Goal: Transaction & Acquisition: Purchase product/service

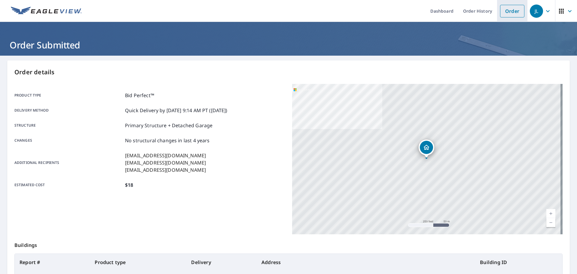
click at [508, 9] on link "Order" at bounding box center [512, 11] width 24 height 13
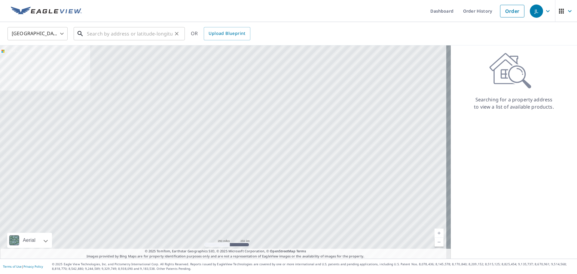
click at [102, 33] on input "text" at bounding box center [130, 33] width 86 height 17
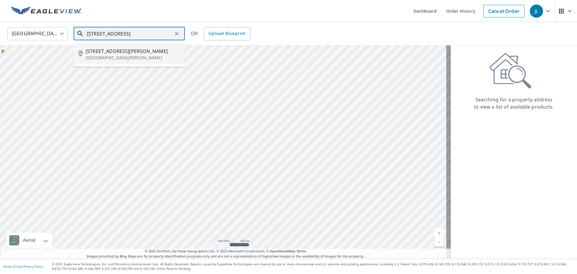
click at [125, 60] on p "[GEOGRAPHIC_DATA][PERSON_NAME]" at bounding box center [133, 58] width 94 height 6
type input "[STREET_ADDRESS][PERSON_NAME][PERSON_NAME]"
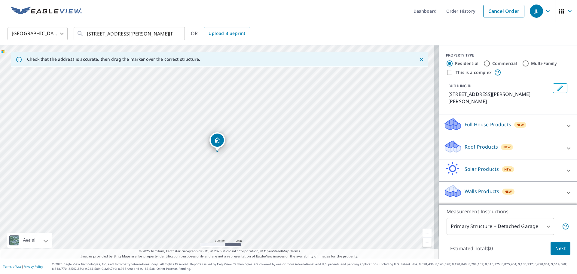
click at [471, 121] on p "Full House Products" at bounding box center [488, 124] width 47 height 7
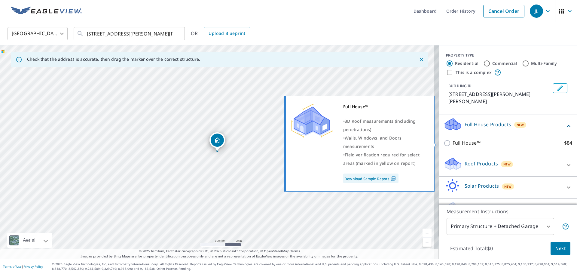
click at [444, 141] on input "Full House™ $84" at bounding box center [448, 142] width 9 height 7
checkbox input "true"
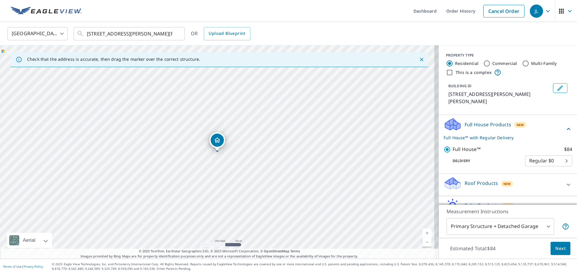
click at [559, 247] on span "Next" at bounding box center [561, 249] width 10 height 8
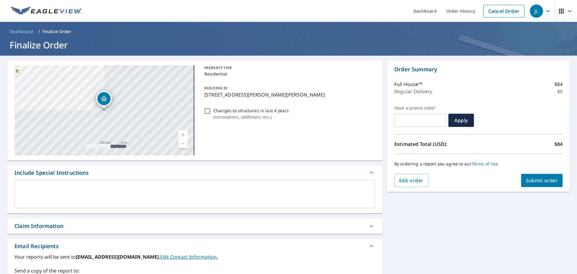
click at [207, 110] on input "Changes to structures in last 4 years ( renovations, additions, etc. )" at bounding box center [207, 110] width 7 height 7
checkbox input "true"
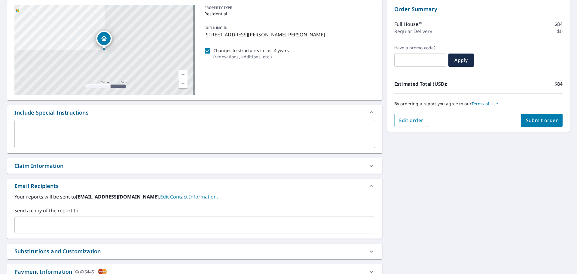
click at [47, 220] on input "text" at bounding box center [190, 224] width 346 height 11
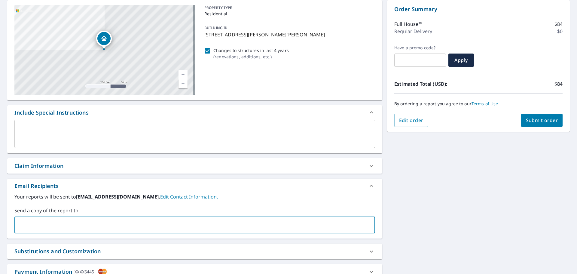
type input "[EMAIL_ADDRESS][DOMAIN_NAME]"
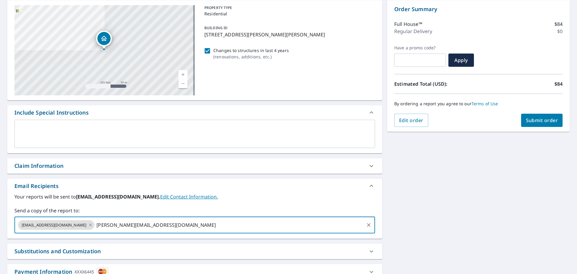
type input "[PERSON_NAME][EMAIL_ADDRESS][DOMAIN_NAME]"
click at [531, 121] on span "Submit order" at bounding box center [542, 120] width 32 height 7
